Goal: Task Accomplishment & Management: Manage account settings

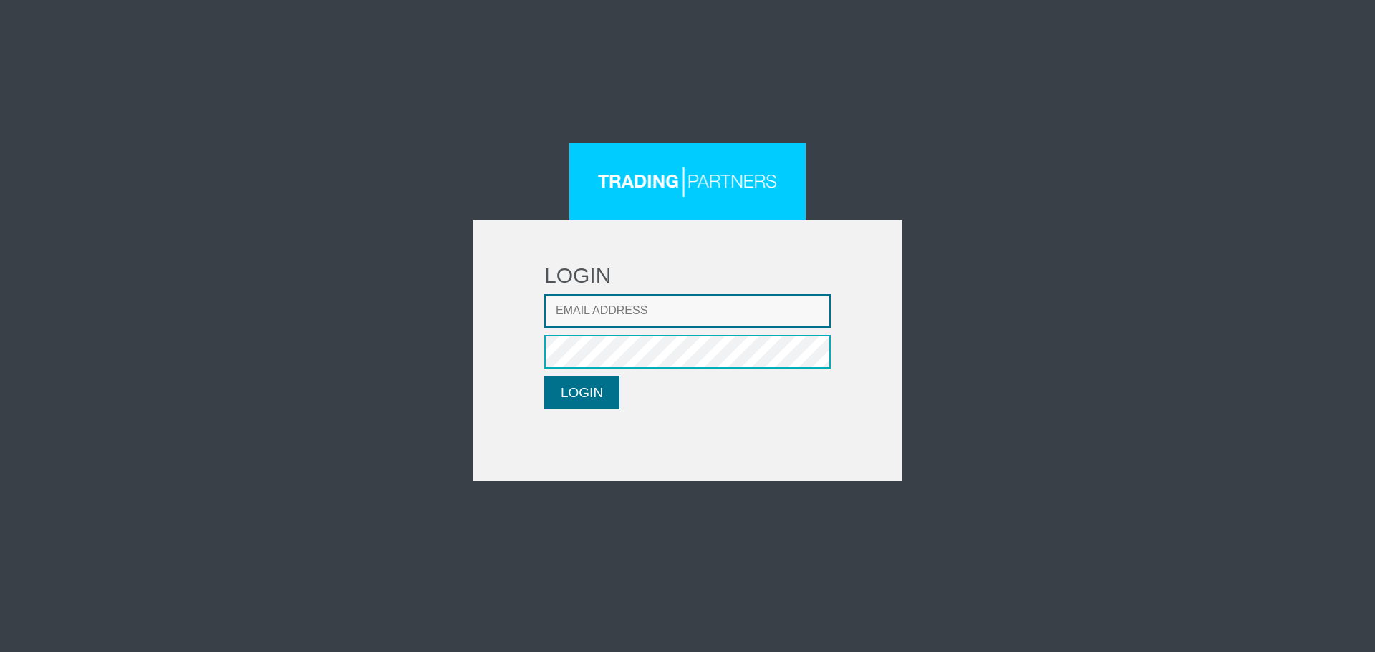
type input "[EMAIL_ADDRESS][DOMAIN_NAME]"
click at [609, 382] on button "LOGIN" at bounding box center [581, 393] width 75 height 34
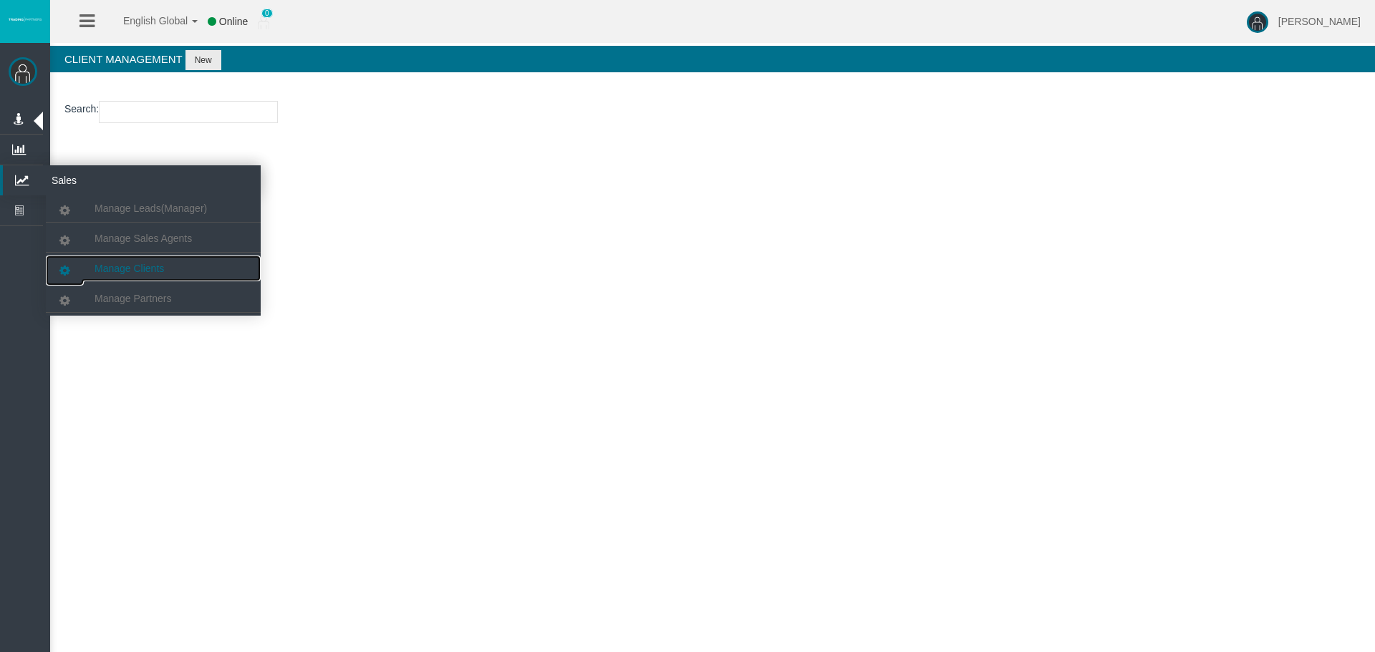
click at [122, 263] on span "Manage Clients" at bounding box center [129, 268] width 69 height 11
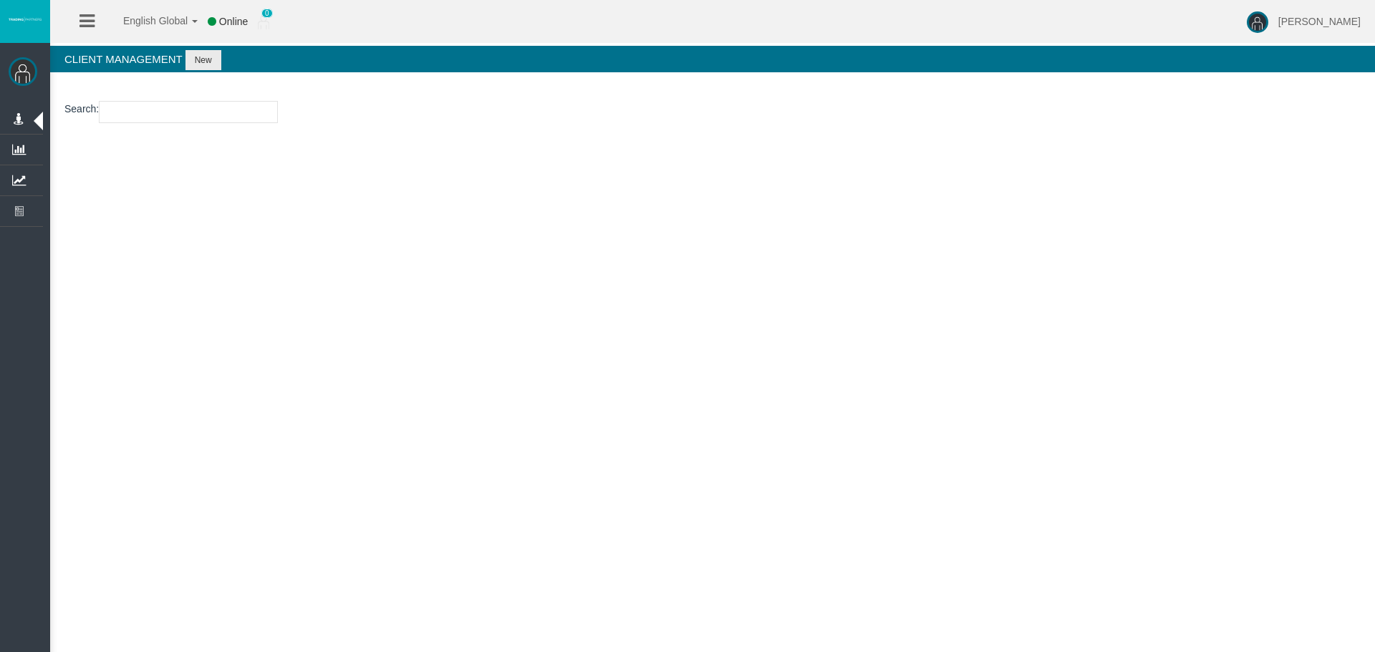
click at [140, 109] on input "number" at bounding box center [188, 112] width 179 height 22
paste input "15180266"
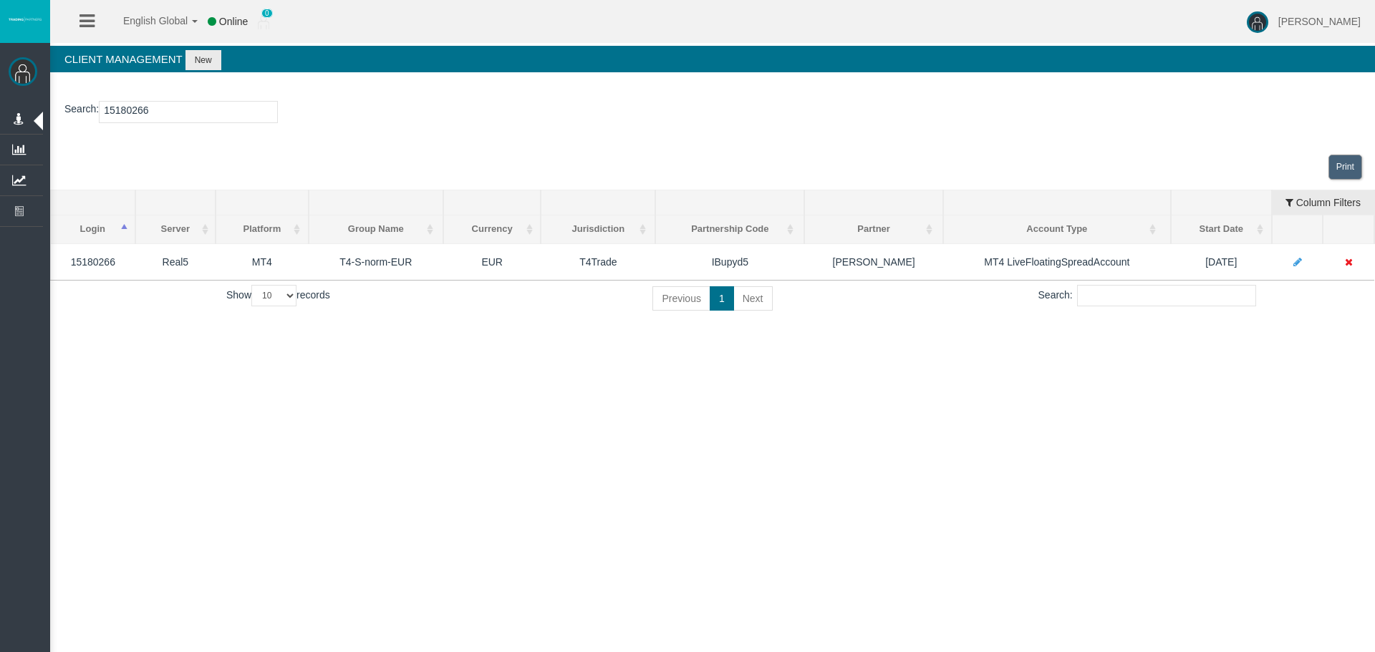
click at [364, 381] on div "English Global 简体中文 English Global 日本語 한국어 Online 0 Loizos Matthaiou Help Log O…" at bounding box center [687, 326] width 1375 height 652
click at [140, 107] on input "15180266" at bounding box center [188, 112] width 179 height 22
paste input "26108171"
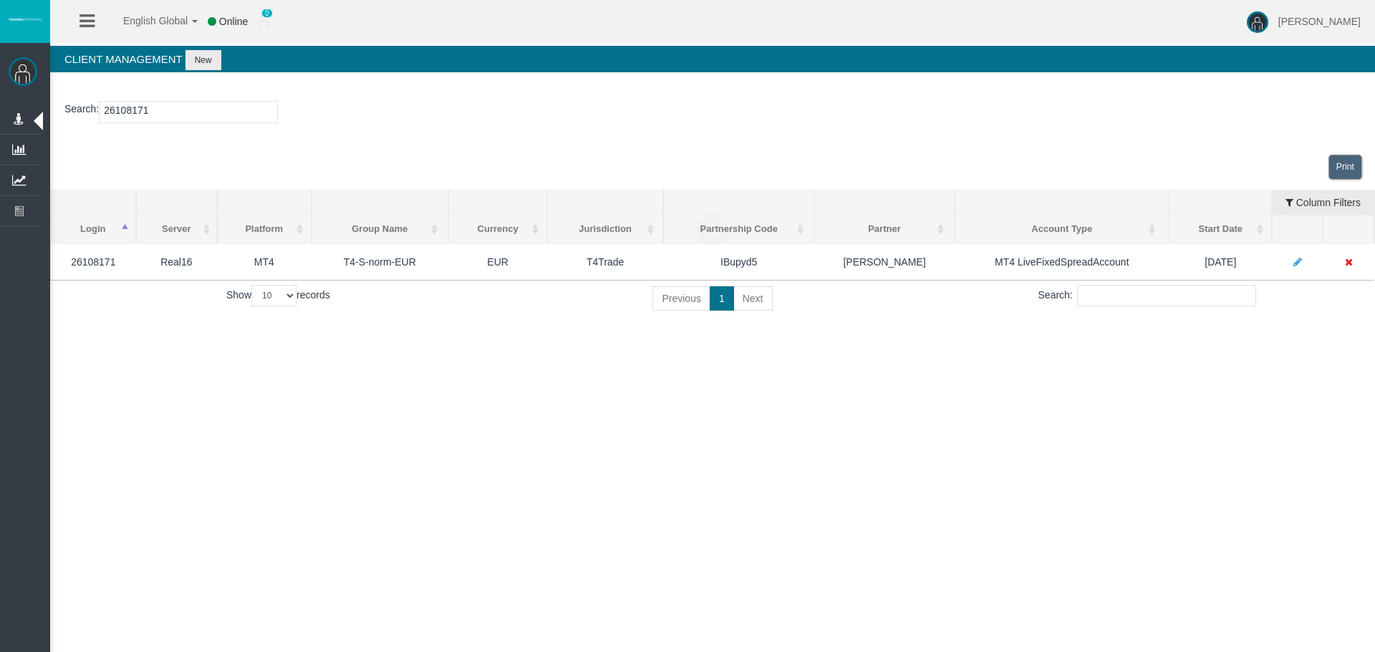
type input "26108171"
click at [965, 410] on div "English Global 简体中文 English Global 日本語 한국어 Online 0 Loizos Matthaiou Help Log O…" at bounding box center [687, 326] width 1375 height 652
click at [784, 398] on div "English Global 简体中文 English Global 日本語 한국어 Online 0 Loizos Matthaiou Help Log O…" at bounding box center [687, 326] width 1375 height 652
